Goal: Task Accomplishment & Management: Complete application form

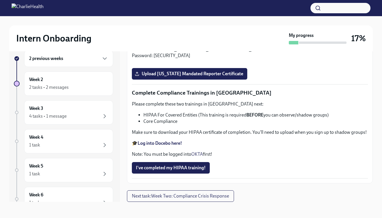
scroll to position [1043, 0]
click at [0, 0] on input "Upload [US_STATE] Telehealth Certificate" at bounding box center [0, 0] width 0 height 0
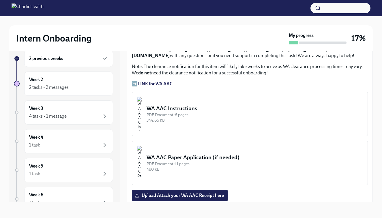
scroll to position [414, 0]
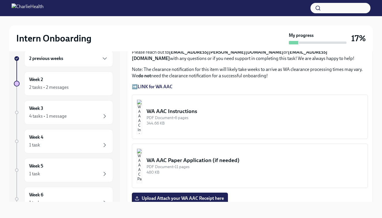
click at [158, 86] on strong "LINK for WA AAC" at bounding box center [155, 86] width 35 height 5
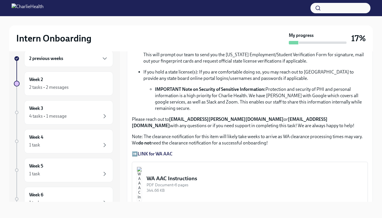
scroll to position [325, 0]
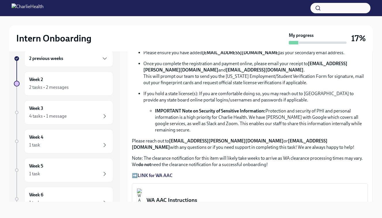
click at [161, 173] on strong "LINK for WA AAC" at bounding box center [155, 175] width 35 height 5
click at [135, 175] on p "➡️ LINK for WA AAC" at bounding box center [250, 176] width 236 height 6
click at [151, 178] on strong "LINK for WA AAC" at bounding box center [155, 175] width 35 height 5
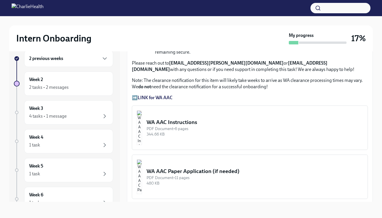
scroll to position [402, 0]
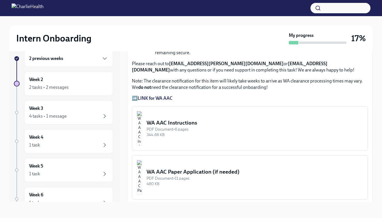
click at [188, 128] on div "PDF Document • 6 pages" at bounding box center [255, 129] width 216 height 5
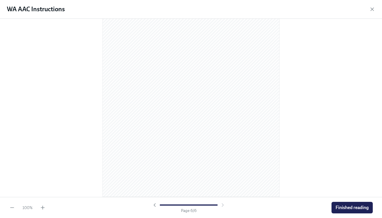
scroll to position [1229, 0]
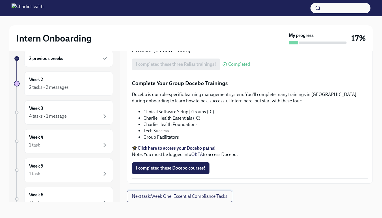
scroll to position [746, 0]
click at [214, 196] on span "Next task : Week One: Essential Compliance Tasks" at bounding box center [180, 197] width 96 height 6
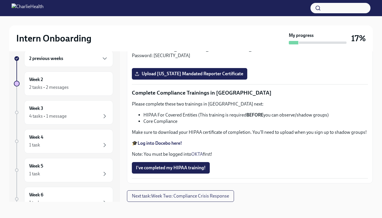
scroll to position [10, 0]
click at [199, 168] on span "I've completed my HIPAA training!" at bounding box center [171, 168] width 70 height 6
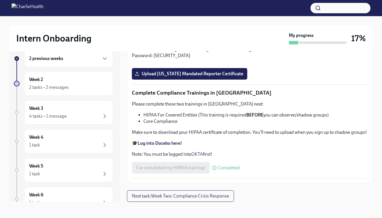
scroll to position [1148, 0]
